Goal: Transaction & Acquisition: Purchase product/service

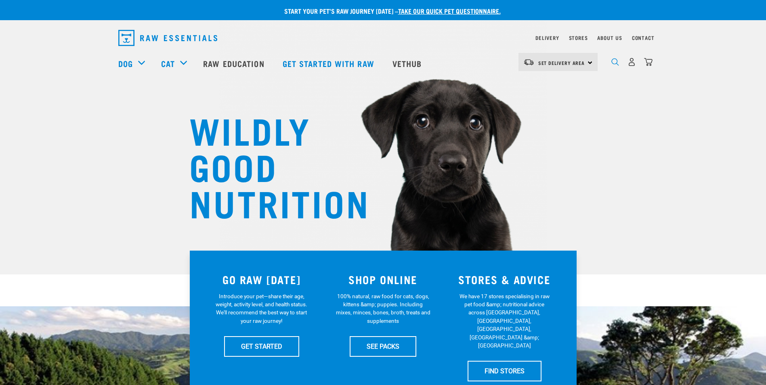
click at [614, 65] on img "dropdown navigation" at bounding box center [616, 62] width 8 height 8
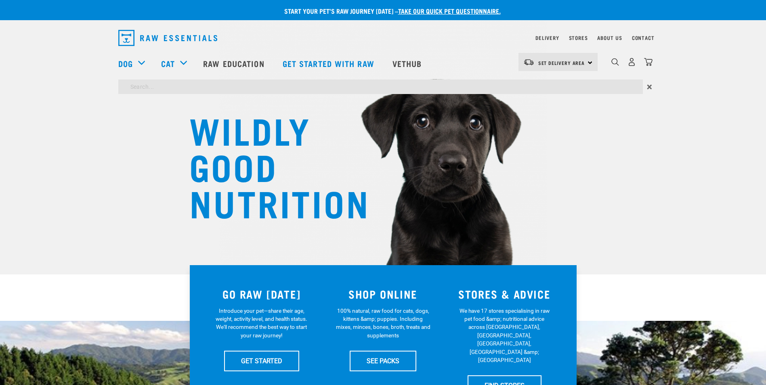
click at [433, 87] on input "search" at bounding box center [380, 87] width 525 height 15
type input "steer"
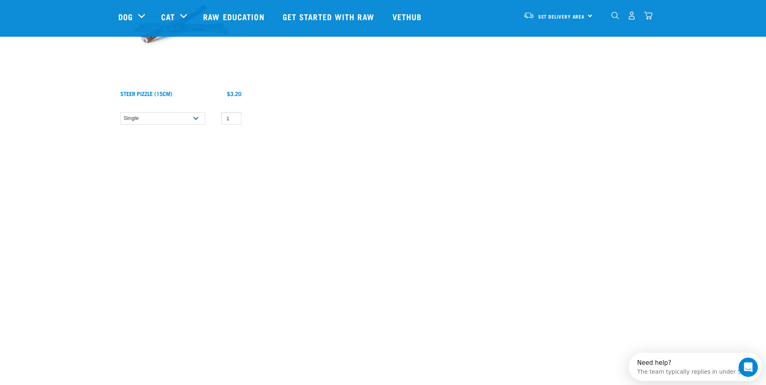
scroll to position [121, 0]
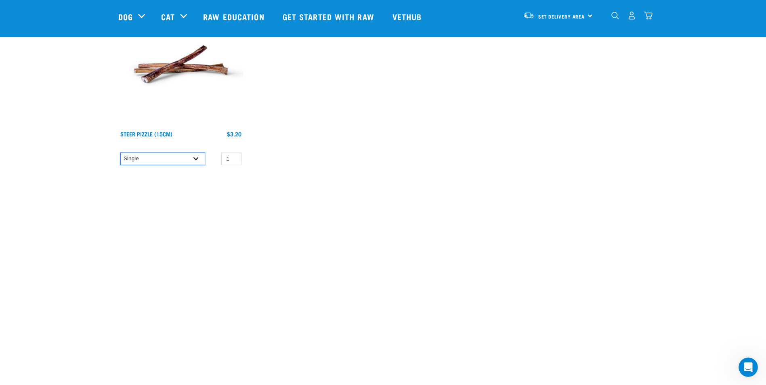
click at [190, 157] on select "Single 10 per pack 25 per pack 50 per pack" at bounding box center [162, 159] width 85 height 13
click at [120, 153] on select "Single 10 per pack 25 per pack 50 per pack" at bounding box center [162, 159] width 85 height 13
click at [193, 158] on select "Single 10 per pack 25 per pack 50 per pack" at bounding box center [162, 159] width 85 height 13
click at [120, 153] on select "Single 10 per pack 25 per pack 50 per pack" at bounding box center [162, 159] width 85 height 13
click at [196, 156] on select "Single 10 per pack 25 per pack 50 per pack" at bounding box center [162, 159] width 85 height 13
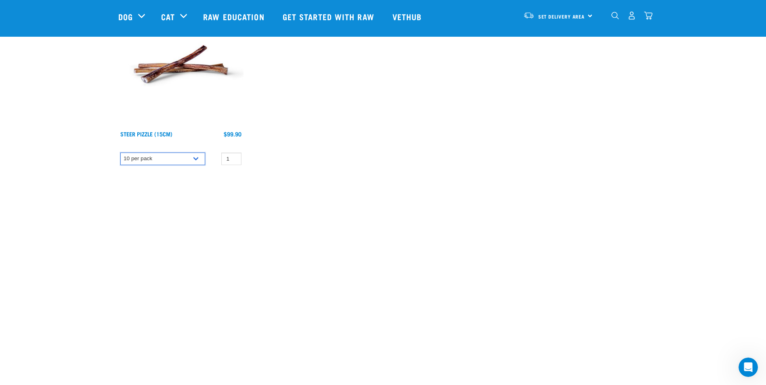
click at [120, 153] on select "Single 10 per pack 25 per pack 50 per pack" at bounding box center [162, 159] width 85 height 13
click at [195, 158] on select "Single 10 per pack 25 per pack 50 per pack" at bounding box center [162, 159] width 85 height 13
select select "682007"
click at [120, 153] on select "Single 10 per pack 25 per pack 50 per pack" at bounding box center [162, 159] width 85 height 13
